Goal: Task Accomplishment & Management: Complete application form

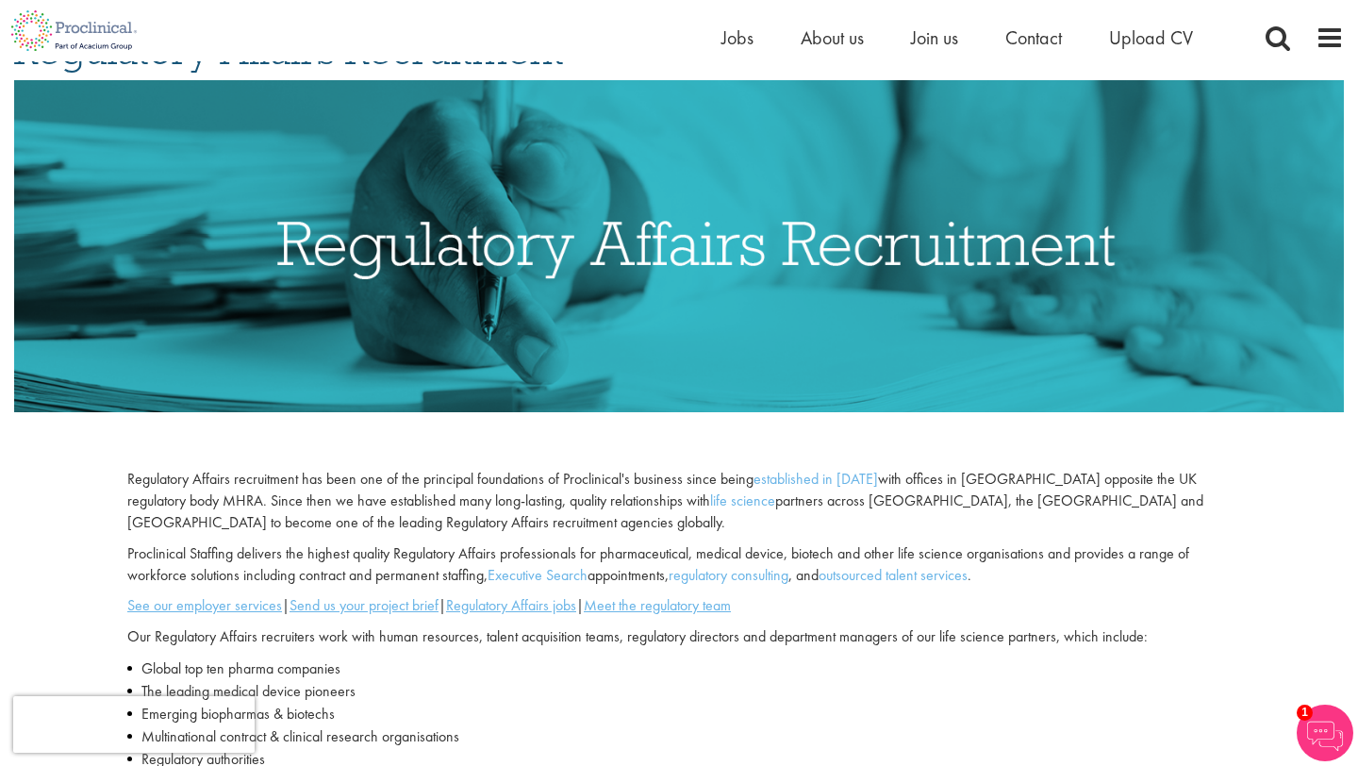
scroll to position [187, 0]
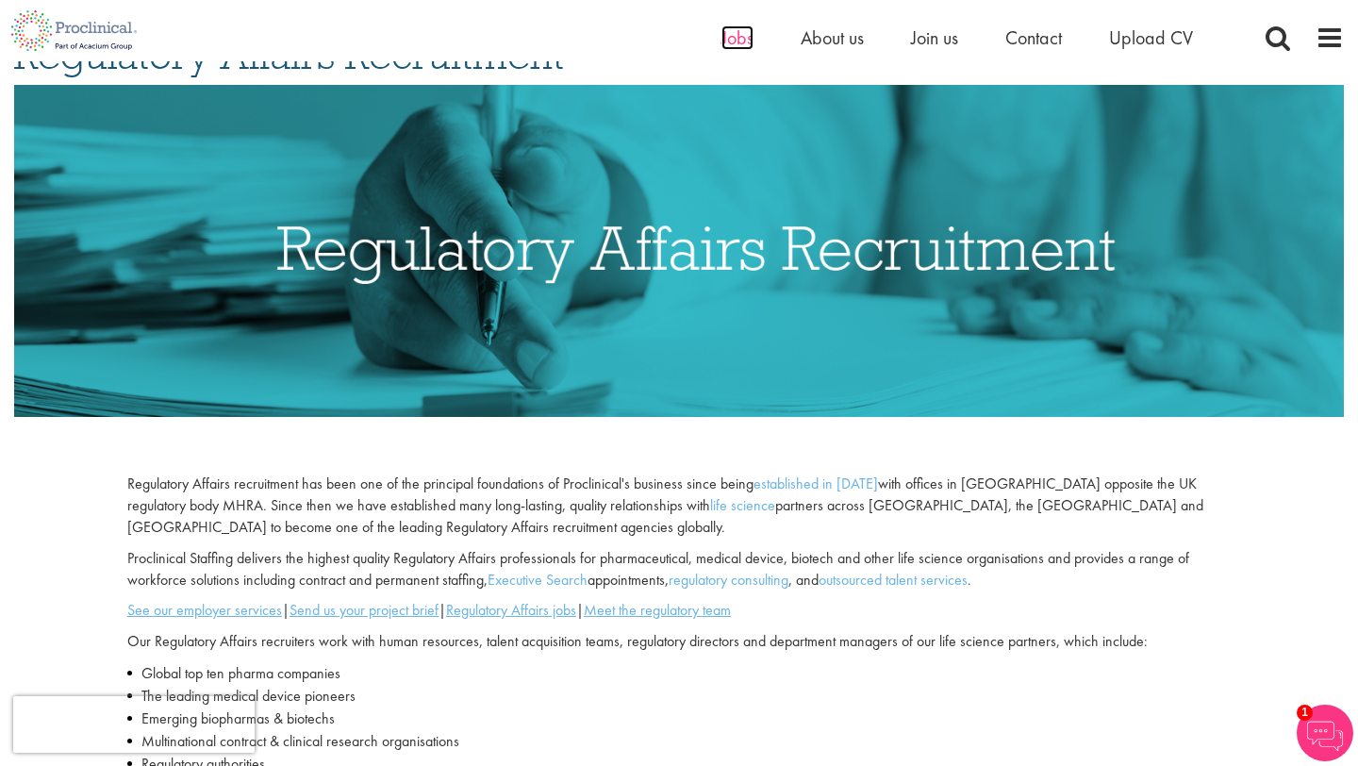
click at [735, 39] on span "Jobs" at bounding box center [737, 37] width 32 height 25
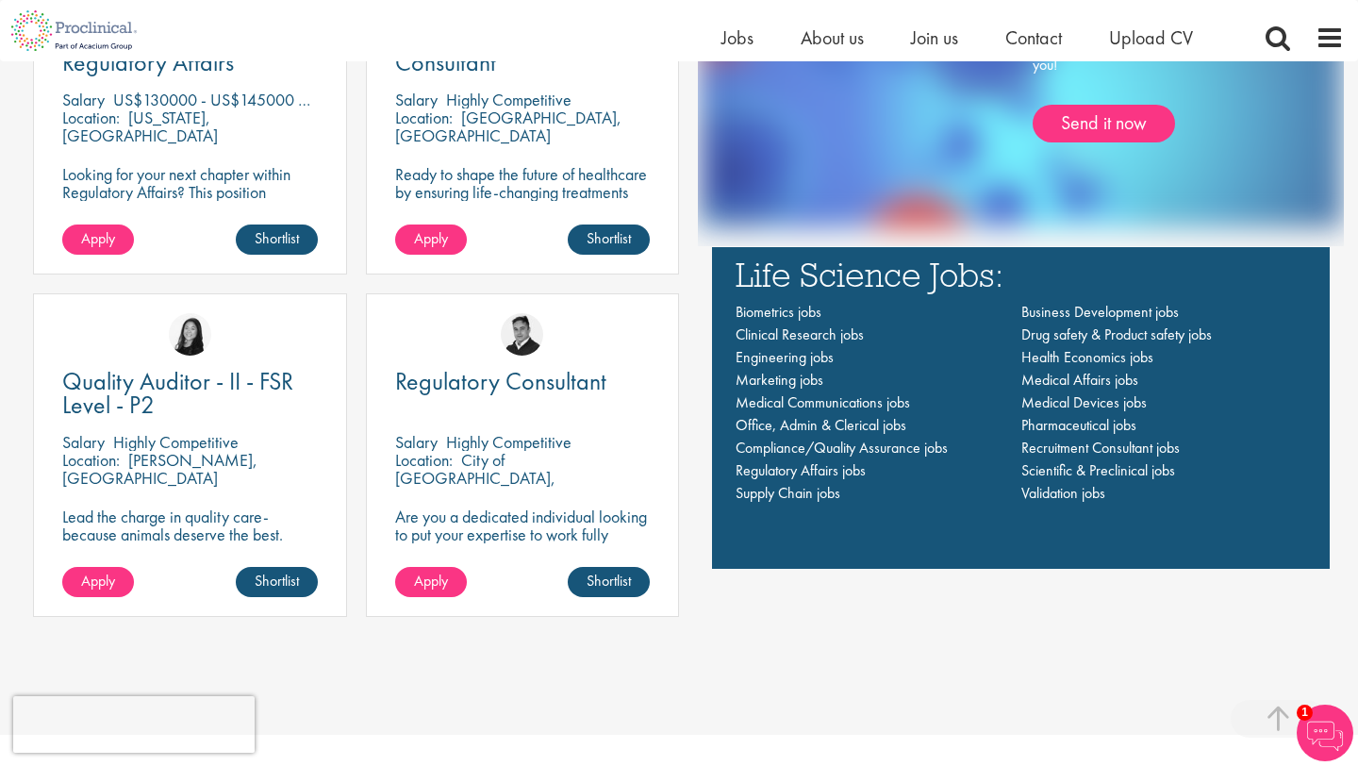
scroll to position [1381, 0]
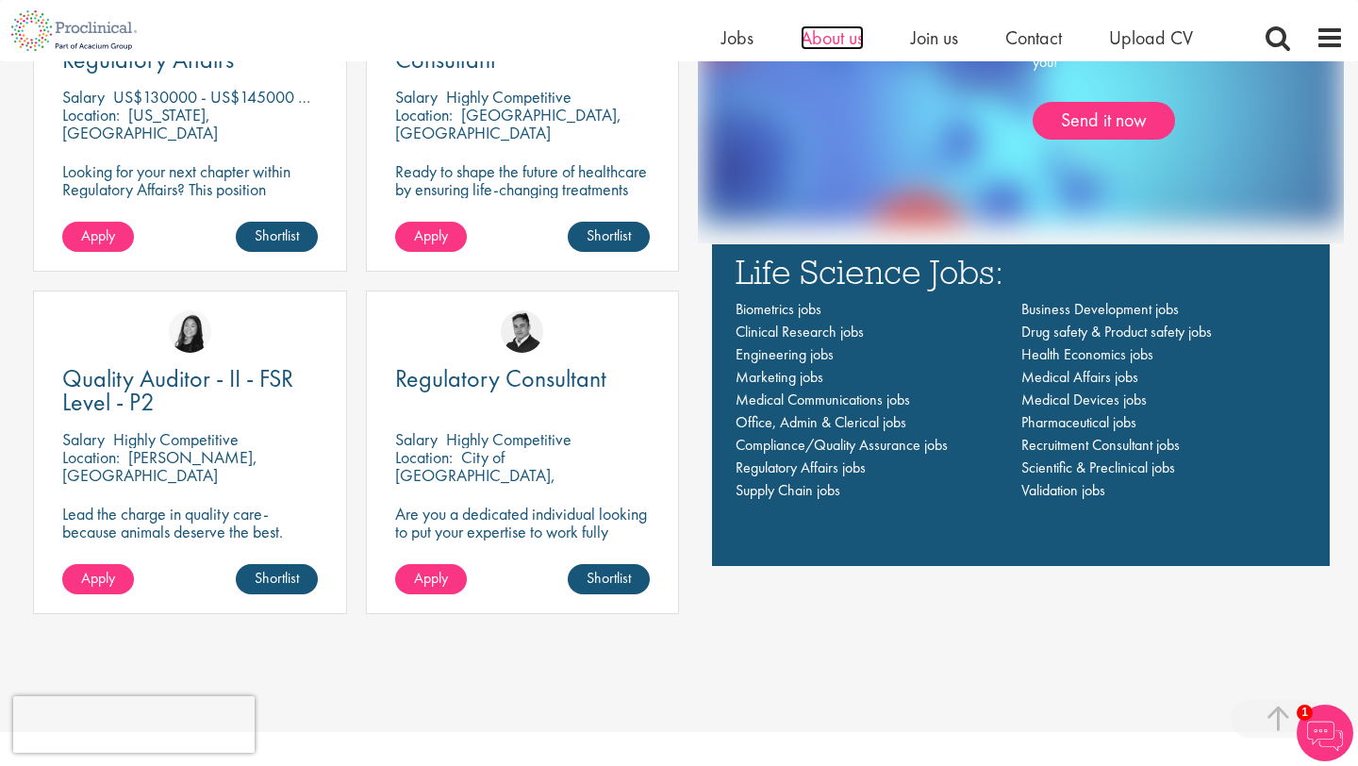
click at [814, 41] on span "About us" at bounding box center [832, 37] width 63 height 25
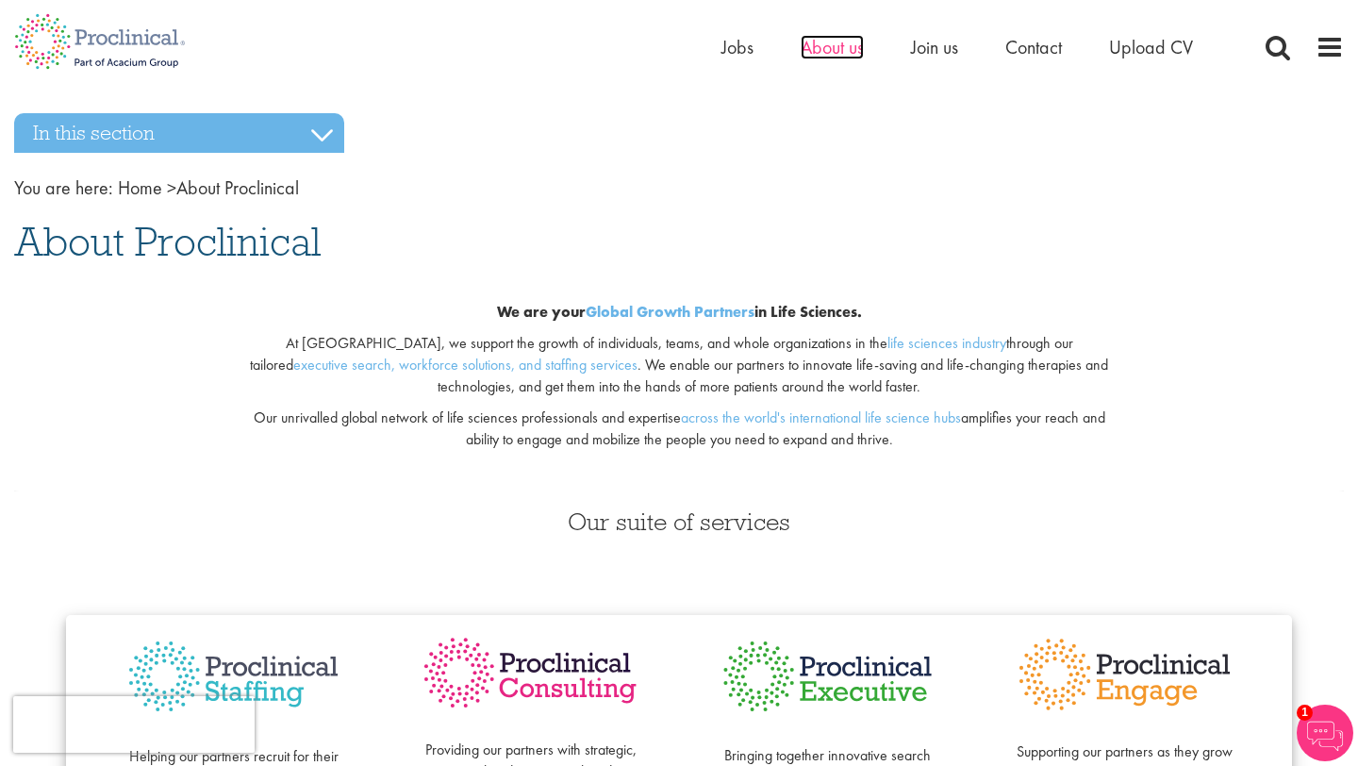
click at [816, 50] on span "About us" at bounding box center [832, 47] width 63 height 25
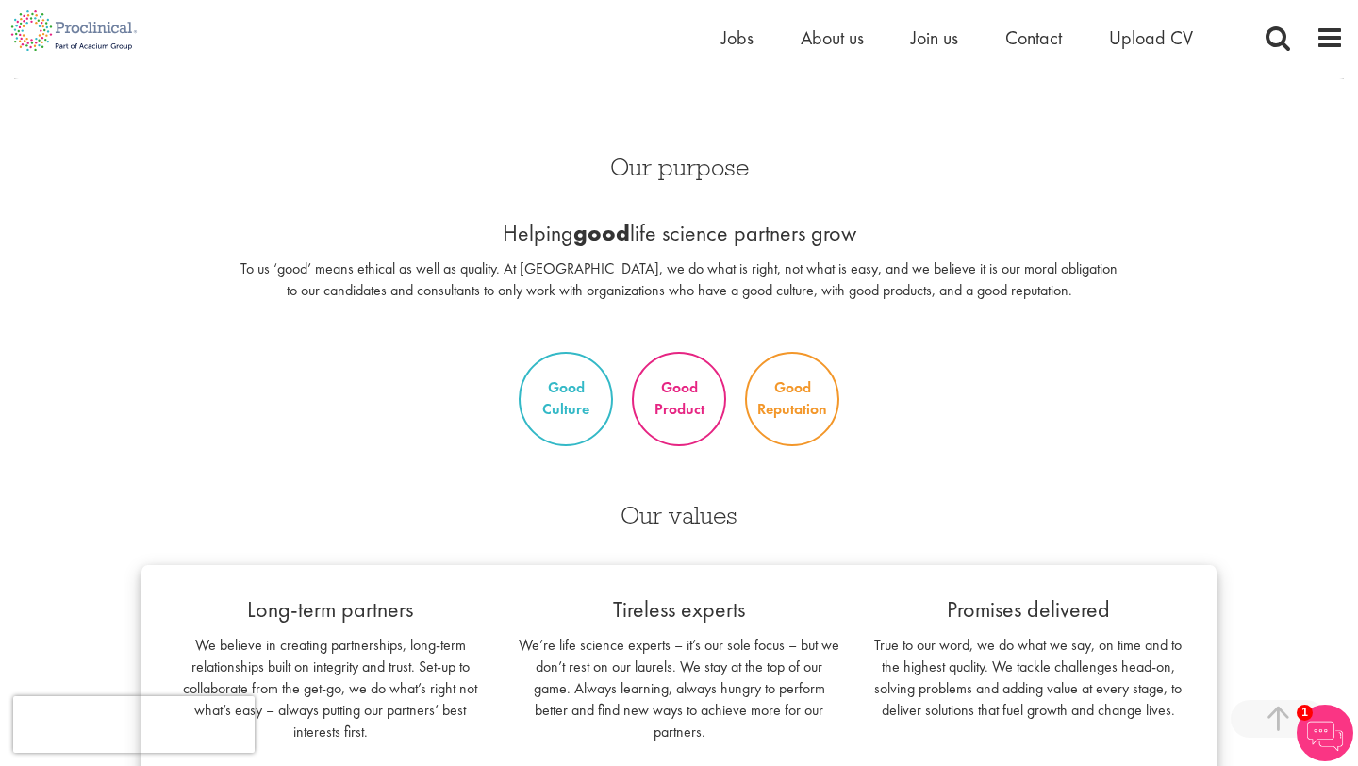
scroll to position [819, 0]
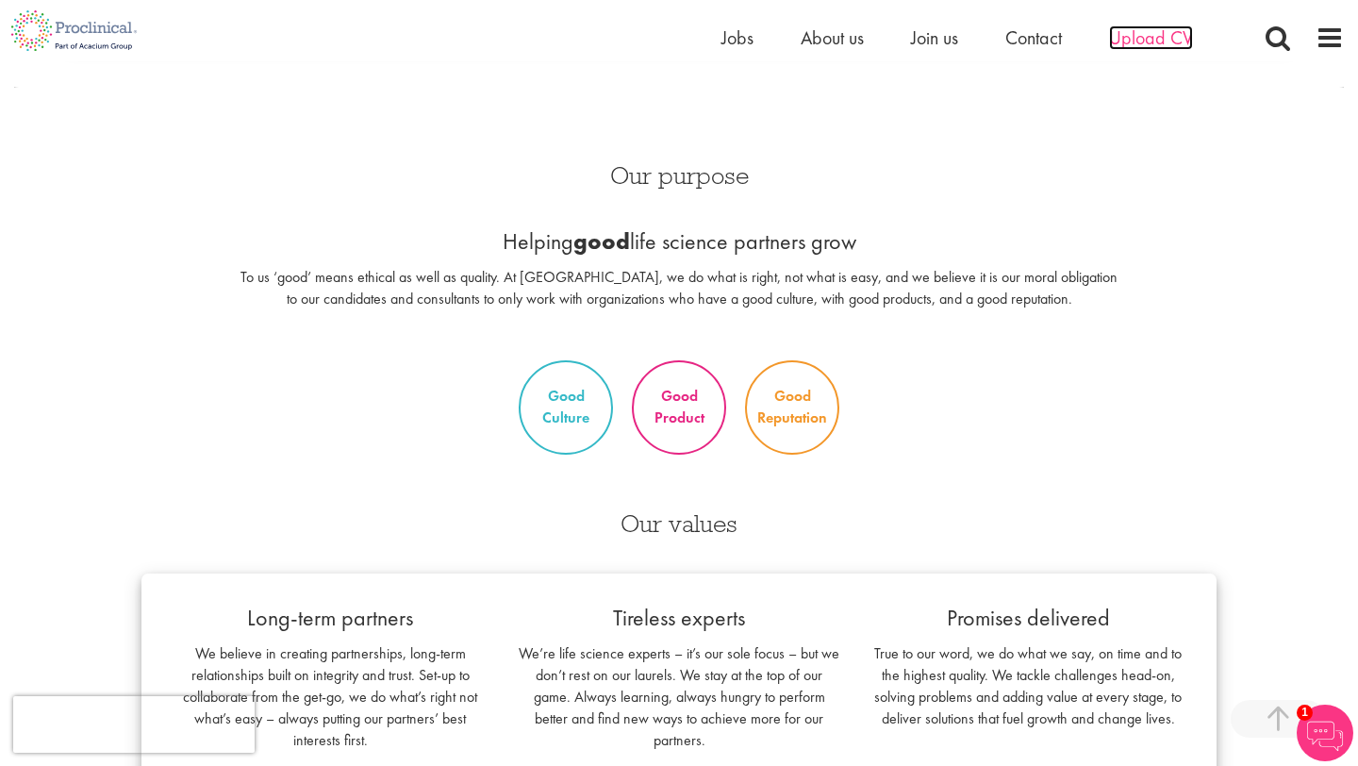
click at [1150, 34] on span "Upload CV" at bounding box center [1151, 37] width 84 height 25
